Goal: Information Seeking & Learning: Learn about a topic

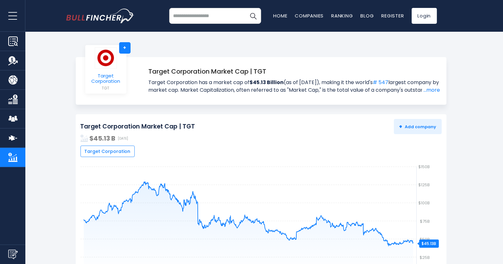
click at [102, 62] on img at bounding box center [106, 57] width 22 height 21
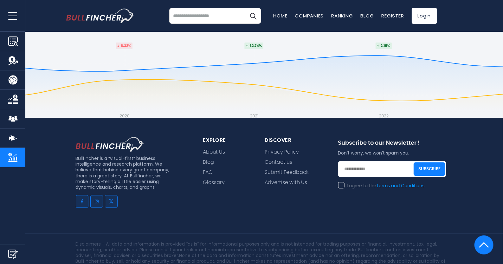
scroll to position [1187, 0]
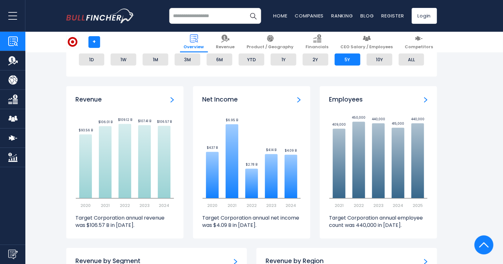
scroll to position [399, 0]
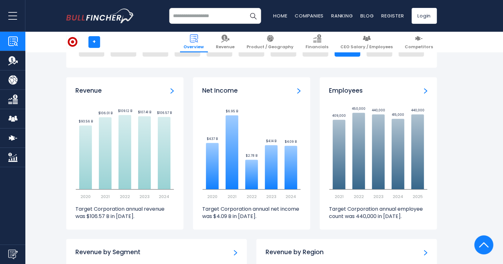
click at [174, 89] on img "Revenue" at bounding box center [171, 91] width 3 height 6
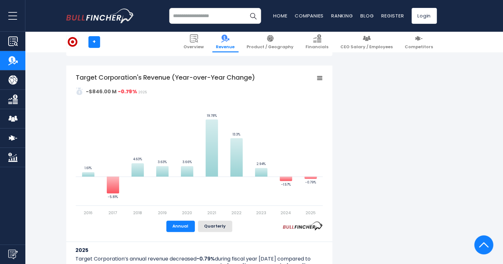
scroll to position [366, 0]
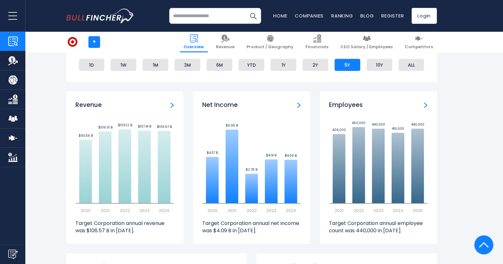
click at [427, 105] on img "Employees" at bounding box center [425, 105] width 3 height 6
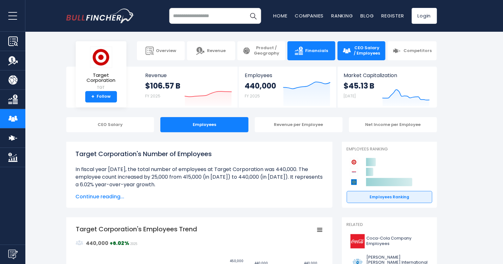
click at [308, 55] on link "Financials" at bounding box center [311, 50] width 48 height 19
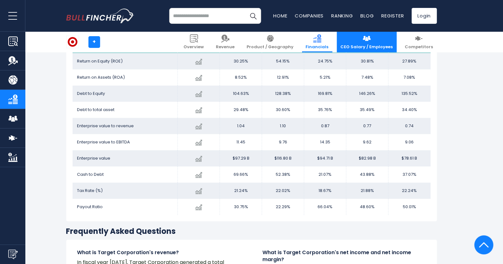
scroll to position [1268, 0]
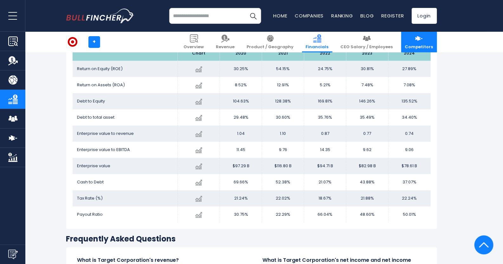
click at [421, 45] on span "Competitors" at bounding box center [419, 46] width 28 height 5
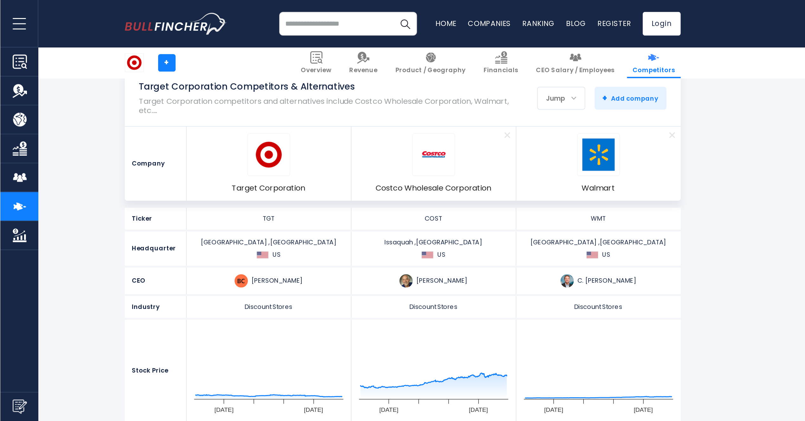
scroll to position [65, 0]
